Goal: Complete application form

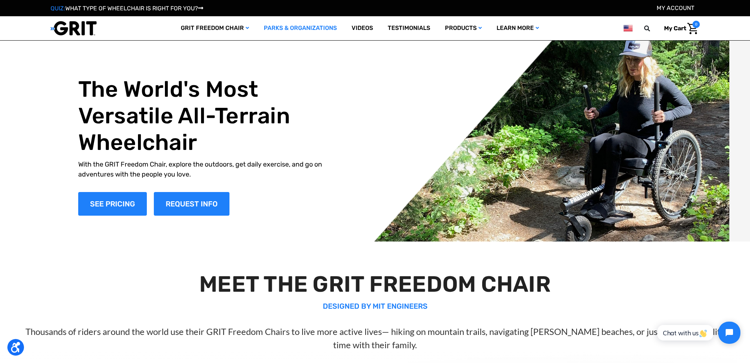
click at [319, 26] on link "Parks & Organizations" at bounding box center [301, 28] width 88 height 24
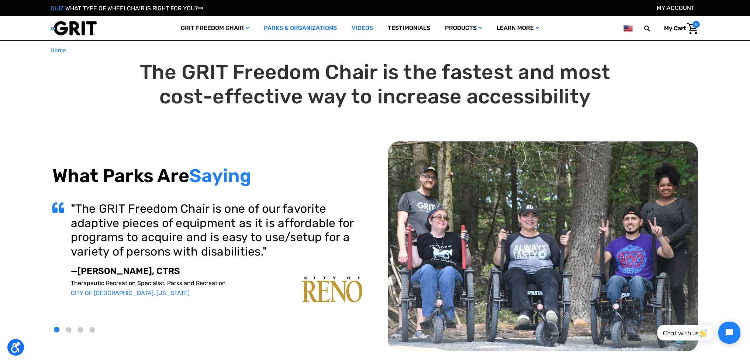
click at [353, 29] on link "Videos" at bounding box center [362, 28] width 36 height 24
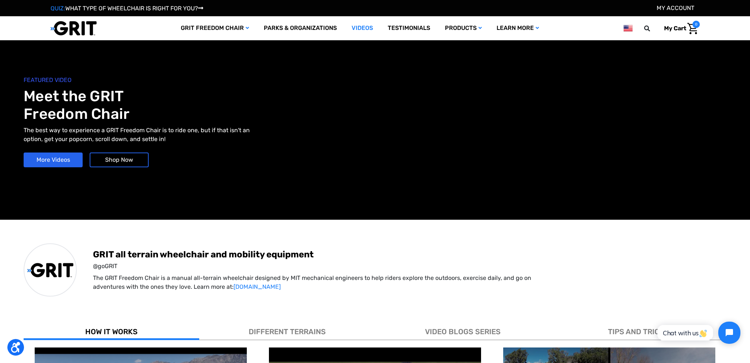
click at [87, 30] on img at bounding box center [74, 28] width 46 height 15
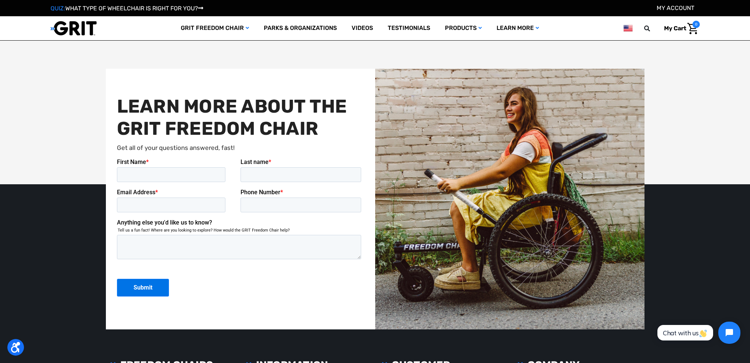
scroll to position [1809, 0]
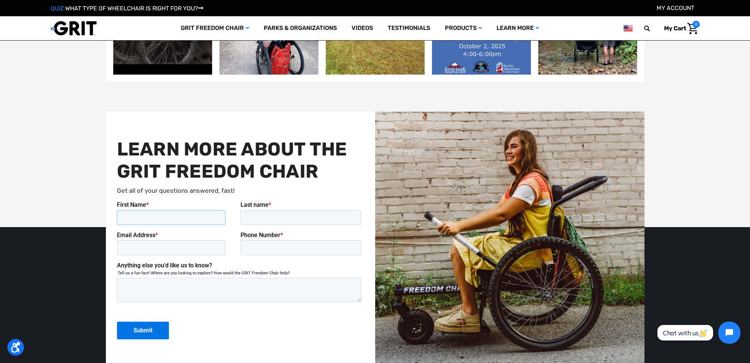
click at [169, 216] on input "First Name *" at bounding box center [171, 217] width 109 height 15
type input "Nathan"
click at [266, 218] on input "Last name *" at bounding box center [300, 217] width 121 height 15
type input "Diekman"
click at [203, 249] on input "Email Address *" at bounding box center [171, 247] width 109 height 15
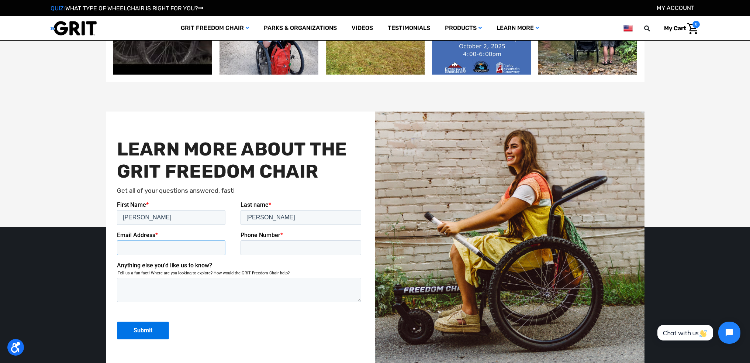
type input "ndiekman@gmail.com"
click at [271, 247] on input "Phone Number *" at bounding box center [300, 247] width 121 height 15
type input "4059193872"
click at [226, 285] on textarea "Anything else you'd like us to know?" at bounding box center [239, 290] width 244 height 24
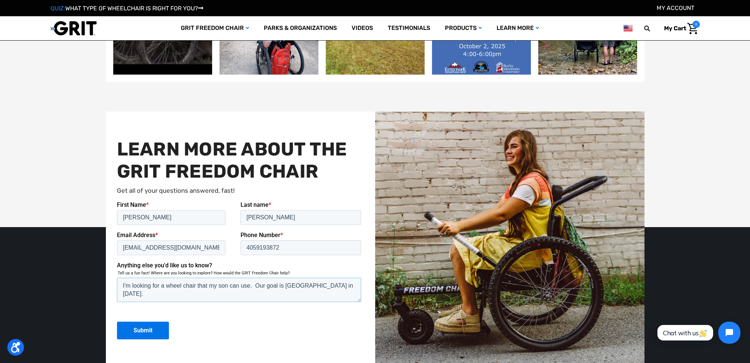
click at [219, 287] on textarea "I'm looking for a wheel chair that my son can use. Our goal is Philmont Scout R…" at bounding box center [239, 290] width 244 height 24
click at [195, 293] on textarea "I'm looking for a wheel chair that my 11yr. old son can use. Our goal is Philmo…" at bounding box center [239, 290] width 244 height 24
type textarea "I'm looking for a wheel chair that my 11yr. old son can use. Our goal is Philmo…"
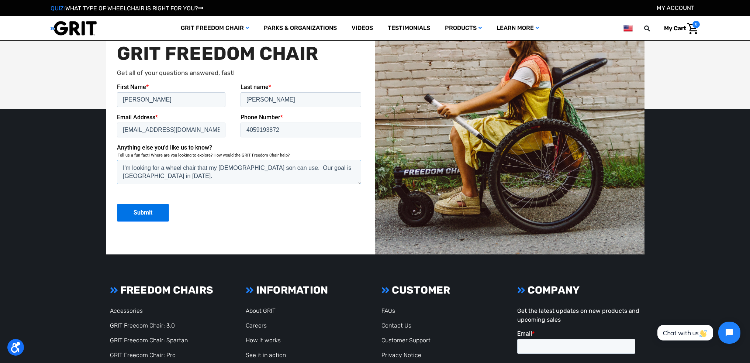
scroll to position [1869, 0]
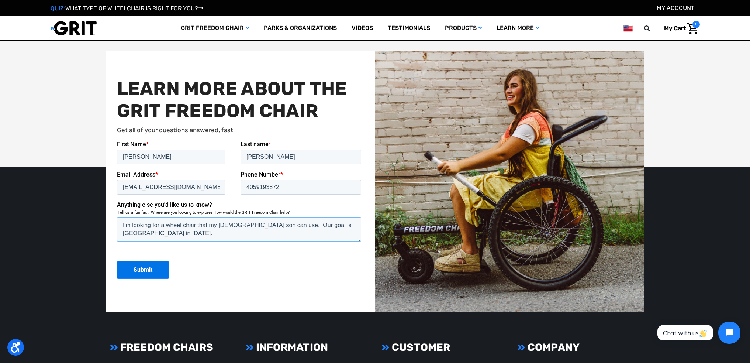
drag, startPoint x: 199, startPoint y: 237, endPoint x: 196, endPoint y: 240, distance: 3.9
click at [196, 240] on textarea "I'm looking for a wheel chair that my 11yr. old son can use. Our goal is Philmo…" at bounding box center [239, 229] width 244 height 24
drag, startPoint x: 193, startPoint y: 235, endPoint x: 117, endPoint y: 228, distance: 77.1
click at [117, 228] on textarea "I'm looking for a wheel chair that my 11yr. old son can use. Our goal is Philmo…" at bounding box center [239, 229] width 244 height 24
type textarea "I"
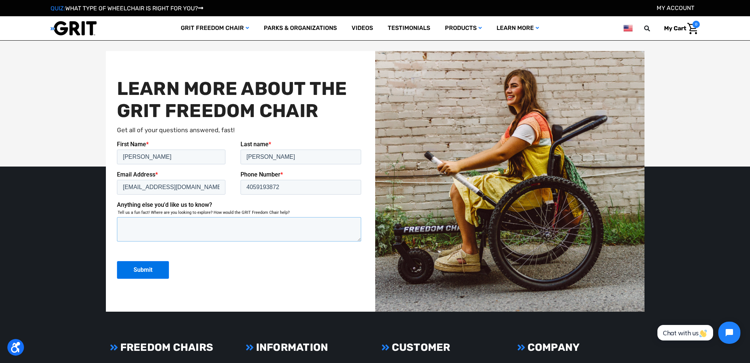
click at [158, 228] on textarea "Anything else you'd like us to know?" at bounding box center [239, 229] width 244 height 24
type textarea "D"
type textarea "I"
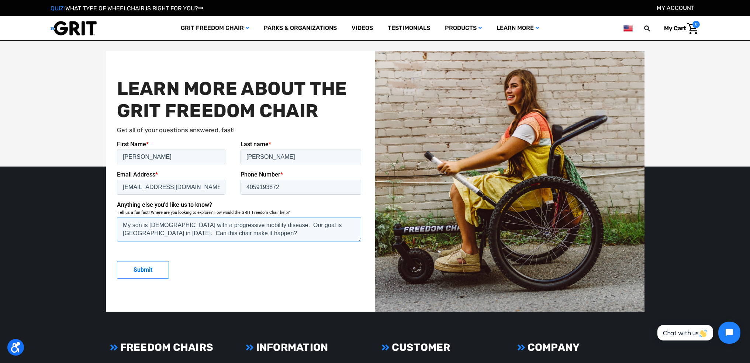
type textarea "My son is 11 years old with a progressive mobility disease. Our goal is Philmon…"
click at [149, 271] on input "Submit" at bounding box center [143, 270] width 52 height 18
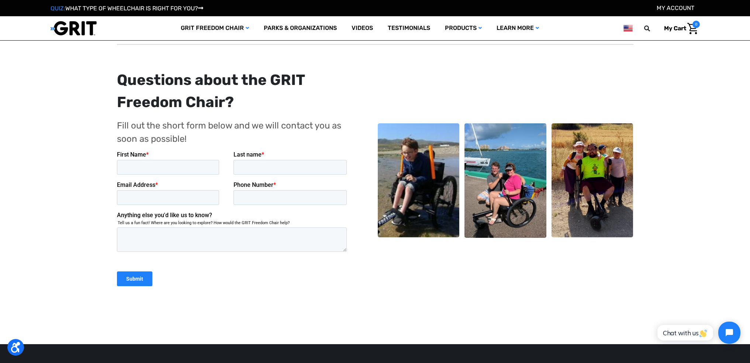
scroll to position [37, 0]
